Goal: Navigation & Orientation: Find specific page/section

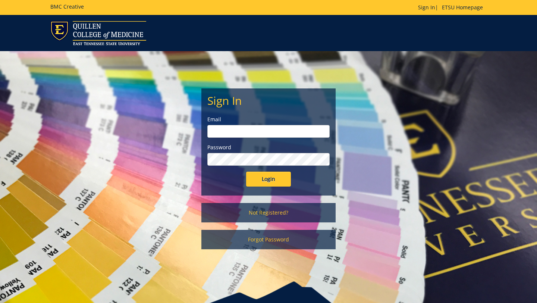
type input "etsuhealthprojects@etsu.edu"
click at [272, 178] on input "Login" at bounding box center [268, 178] width 45 height 15
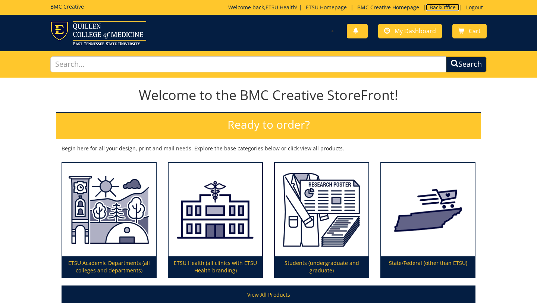
click at [440, 7] on link "BackOffice" at bounding box center [443, 7] width 34 height 7
